Goal: Navigation & Orientation: Find specific page/section

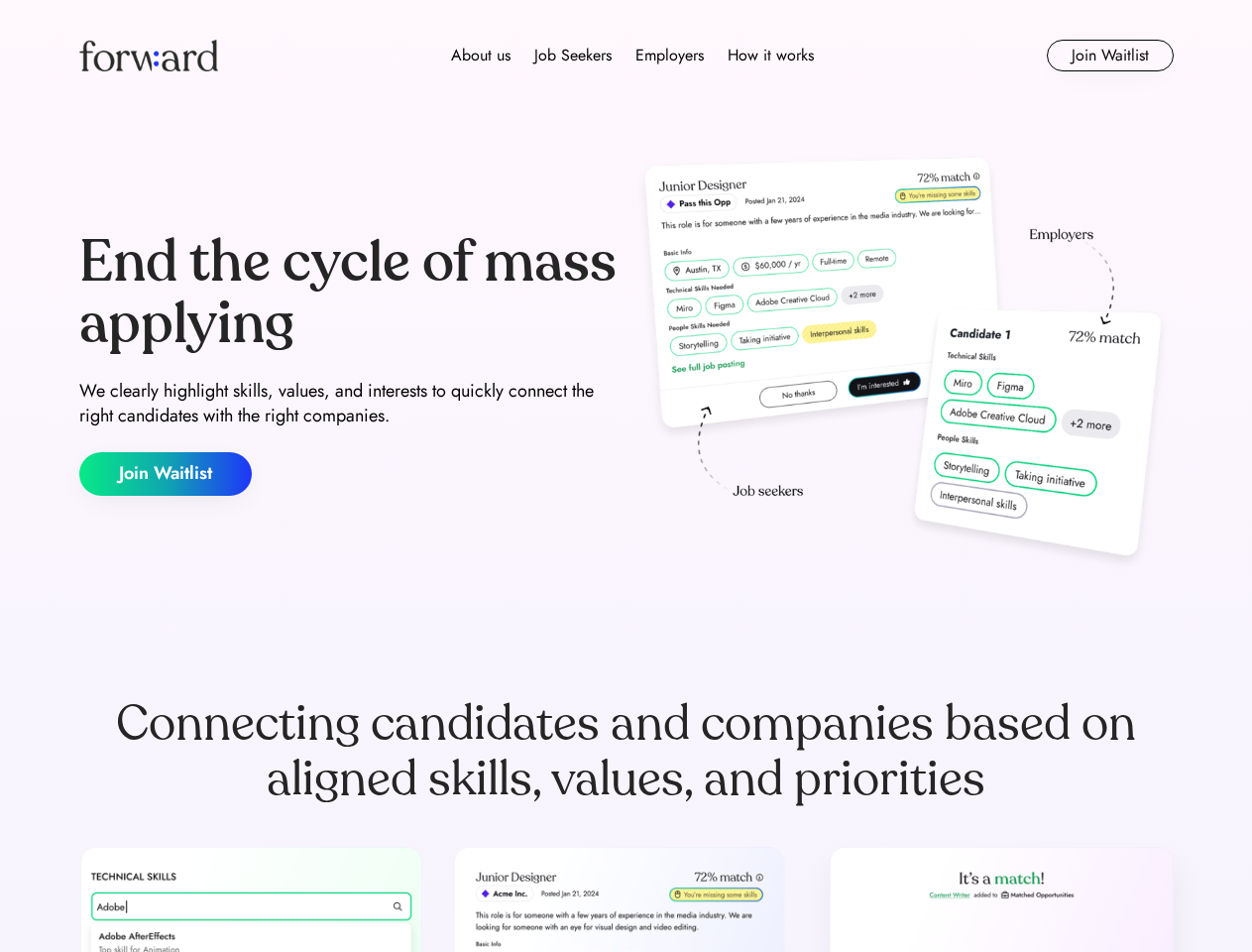
click at [626, 476] on div "End the cycle of mass applying We clearly highlight skills, values, and interes…" at bounding box center [626, 363] width 1095 height 426
click at [626, 56] on div "About us Job Seekers Employers How it works" at bounding box center [632, 56] width 781 height 24
click at [149, 56] on img at bounding box center [149, 56] width 139 height 32
click at [632, 56] on div "About us Job Seekers Employers How it works" at bounding box center [632, 56] width 781 height 24
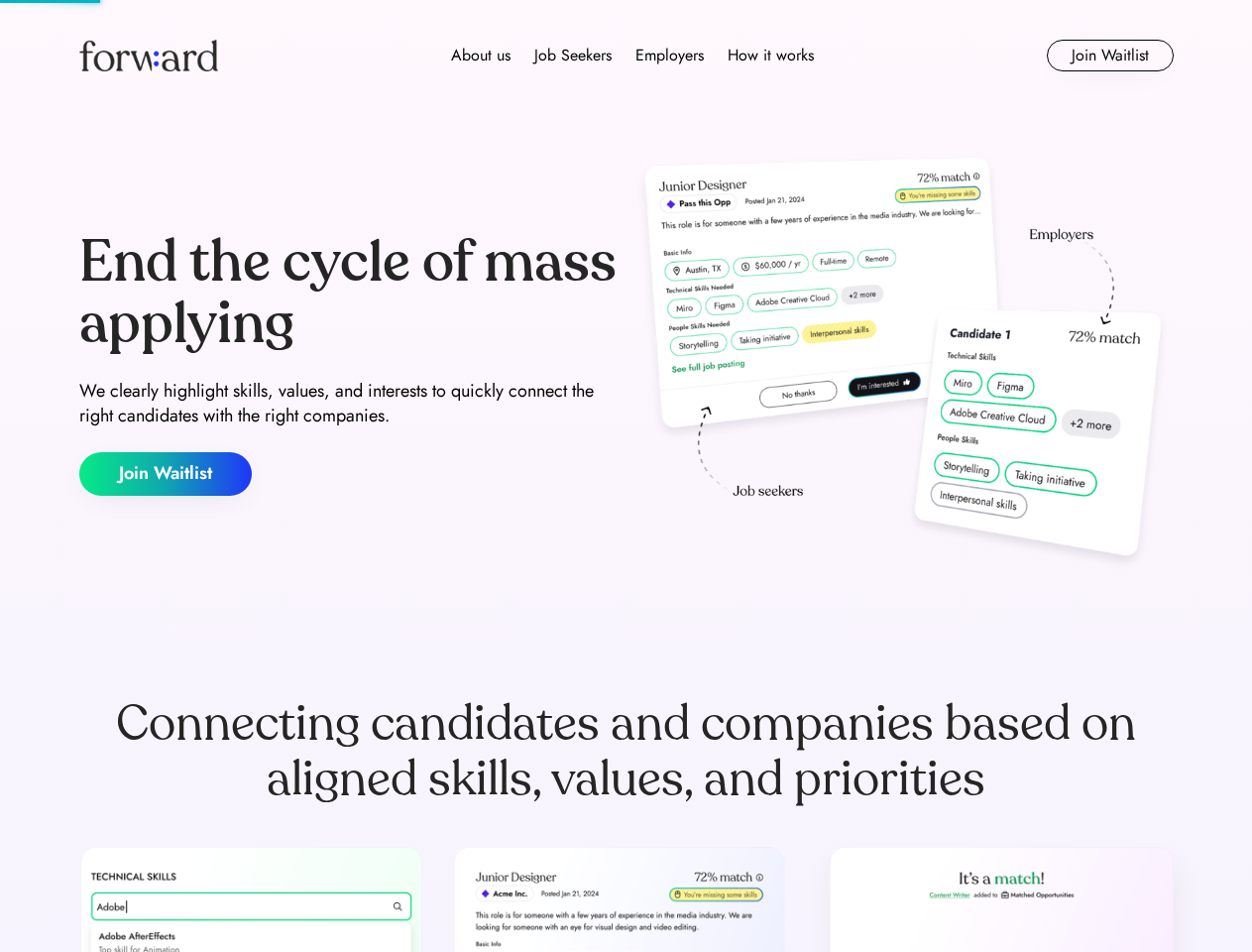
click at [481, 56] on div "About us" at bounding box center [481, 56] width 60 height 24
click at [573, 56] on div "Job Seekers" at bounding box center [573, 56] width 77 height 24
click at [669, 56] on div "Employers" at bounding box center [669, 56] width 69 height 24
click at [769, 56] on div "How it works" at bounding box center [770, 56] width 86 height 24
click at [1110, 56] on button "Join Waitlist" at bounding box center [1111, 56] width 127 height 32
